Goal: Task Accomplishment & Management: Use online tool/utility

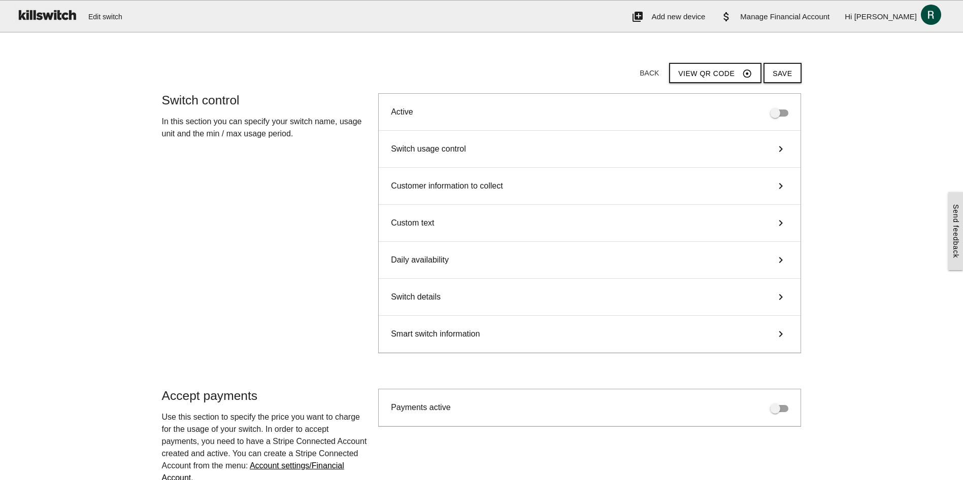
click at [149, 47] on main "Start here! Add an OCPP device to Killswitch to configure it's payments checkou…" at bounding box center [481, 304] width 963 height 523
